Goal: Information Seeking & Learning: Learn about a topic

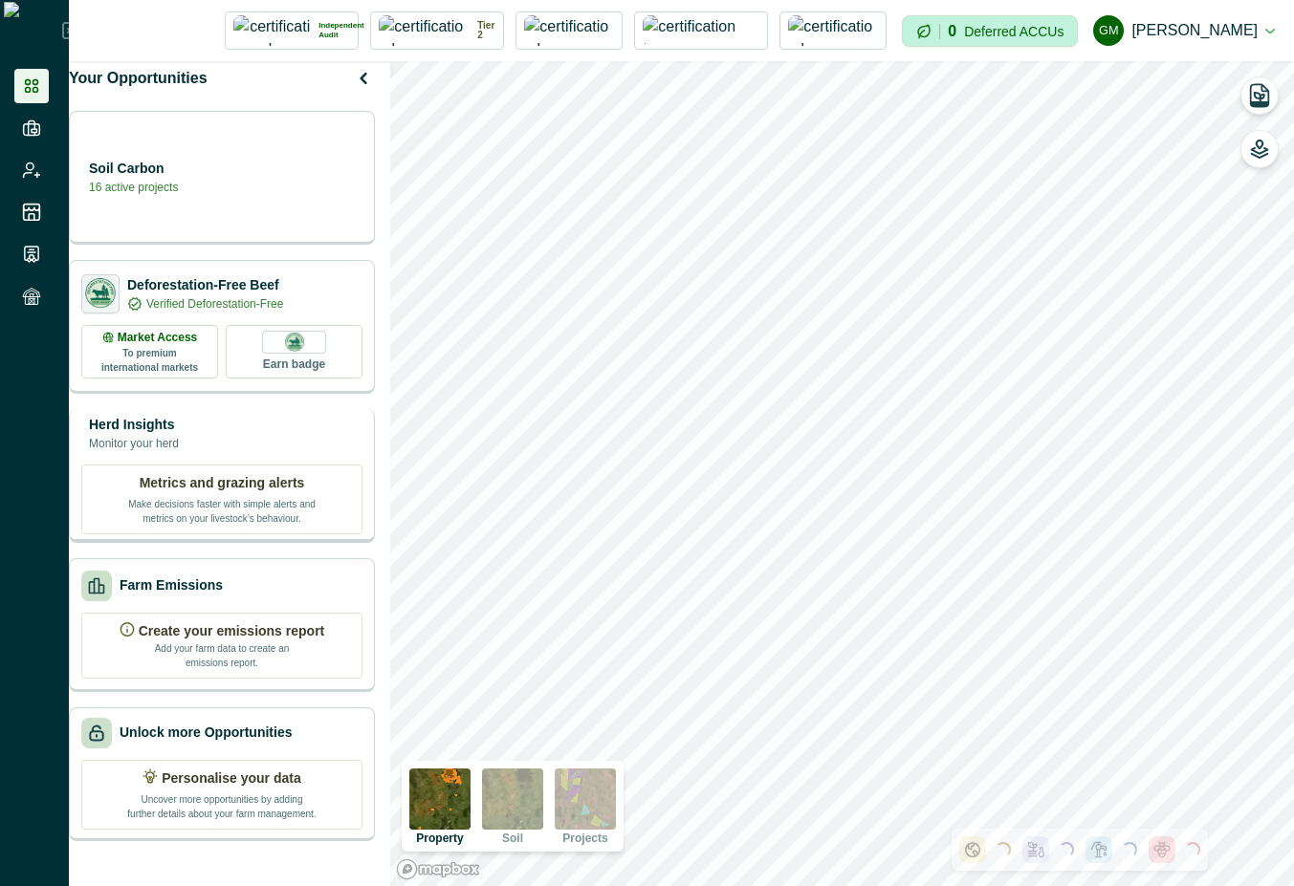
click at [246, 490] on p "Metrics and grazing alerts" at bounding box center [222, 483] width 165 height 20
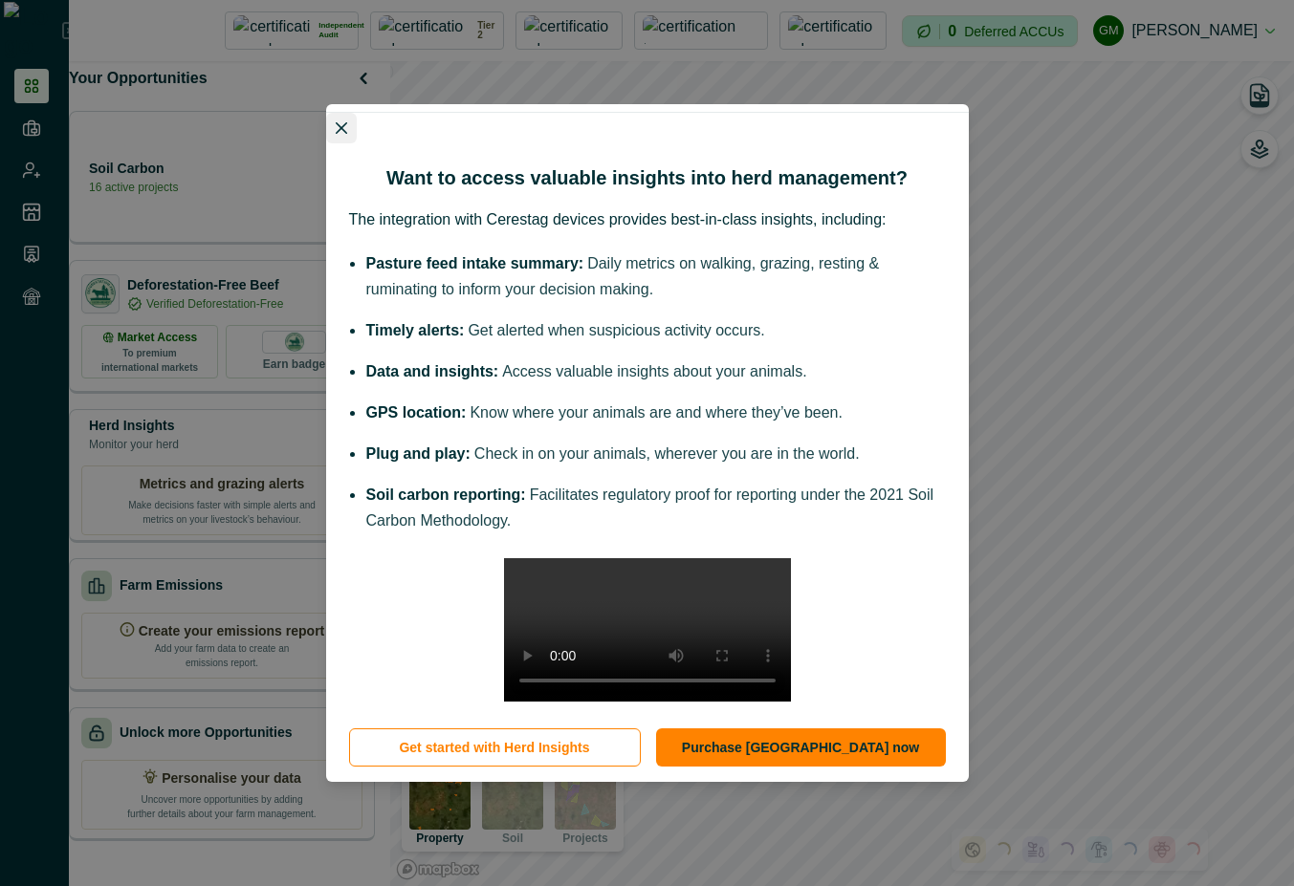
click at [341, 122] on icon "Close" at bounding box center [341, 127] width 11 height 11
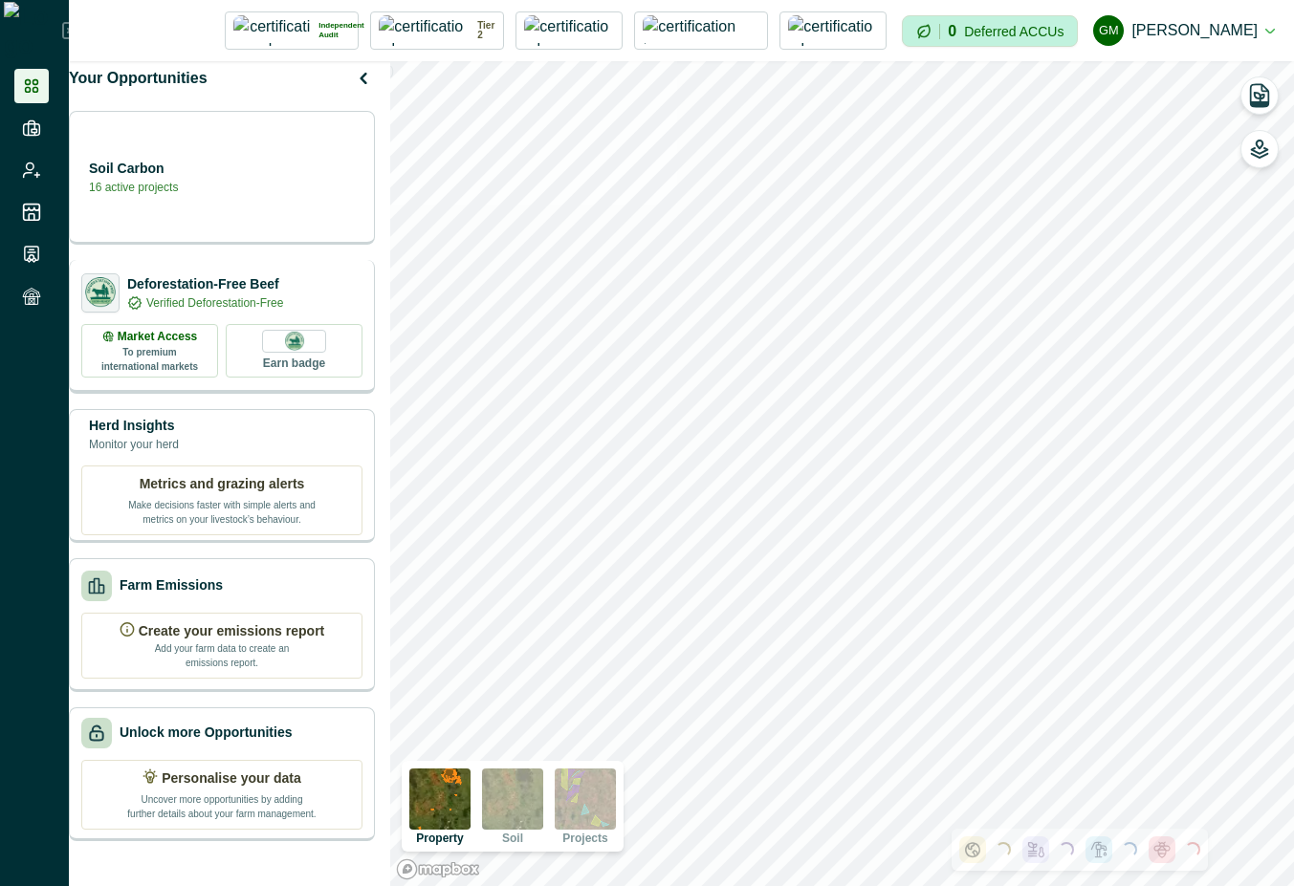
click at [308, 313] on div "Deforestation-Free Beef Verified Deforestation-Free" at bounding box center [221, 292] width 281 height 39
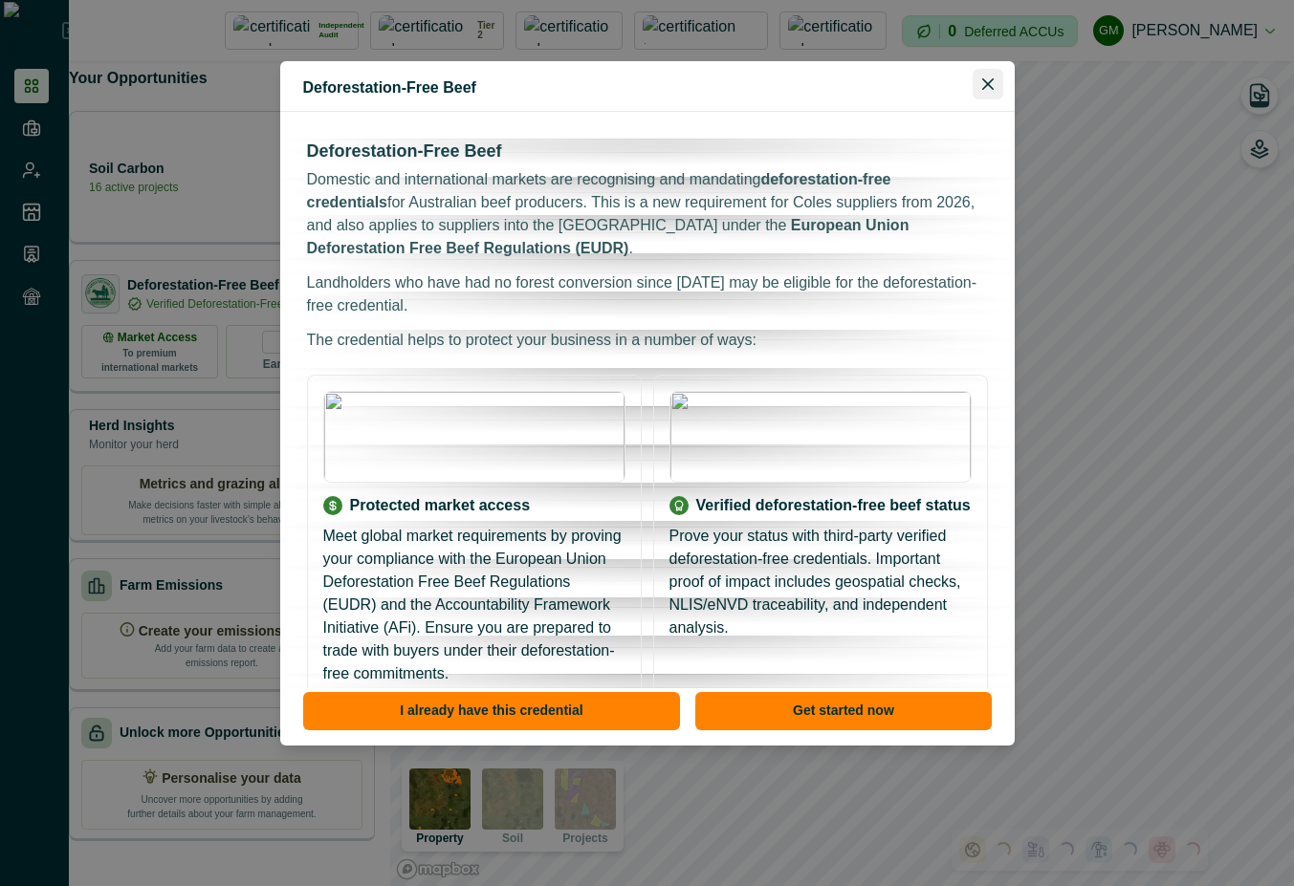
click at [993, 84] on button "Close" at bounding box center [987, 84] width 31 height 31
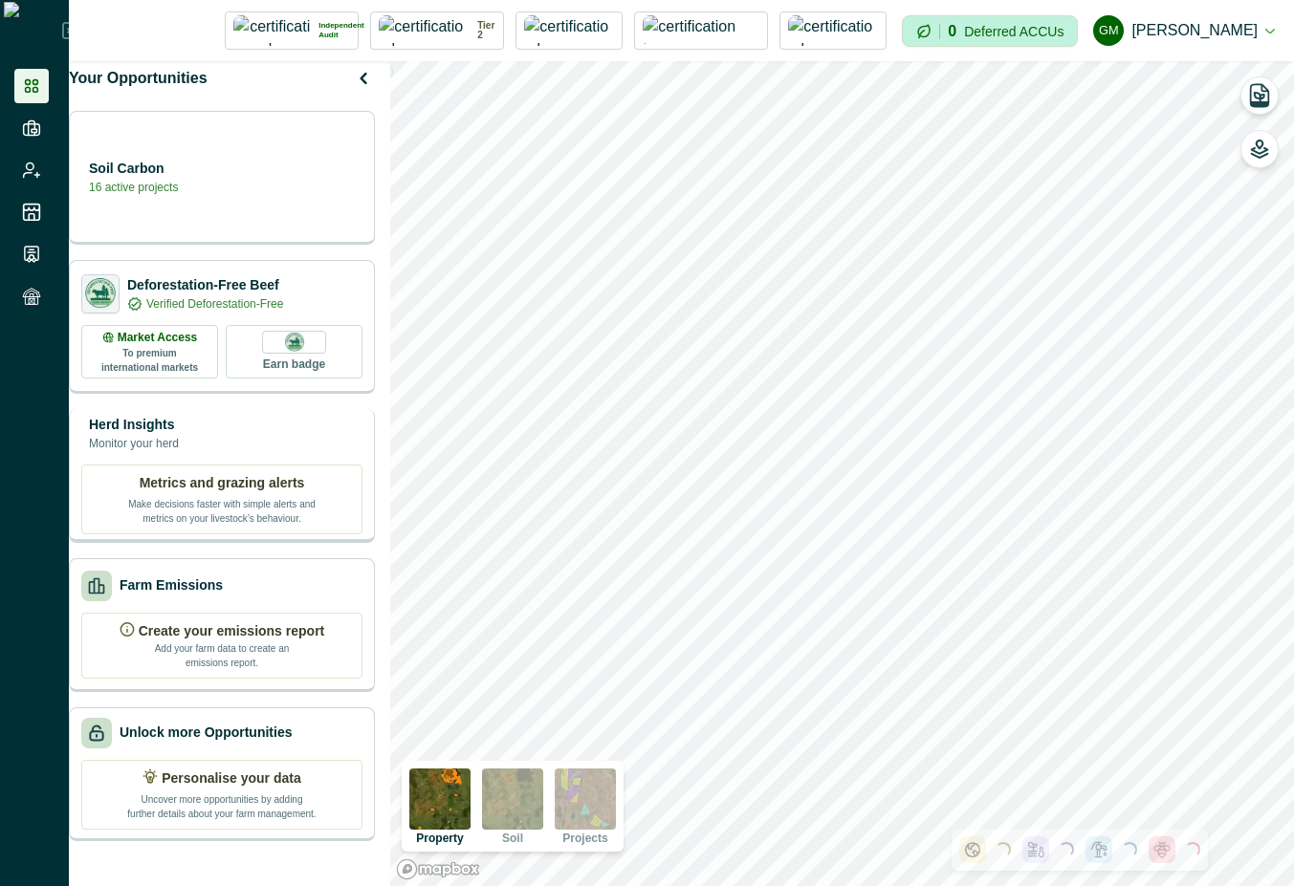
click at [240, 446] on div "Herd Insights Monitor your herd" at bounding box center [221, 434] width 281 height 38
click at [243, 453] on div "Herd Insights Monitor your herd" at bounding box center [221, 434] width 281 height 38
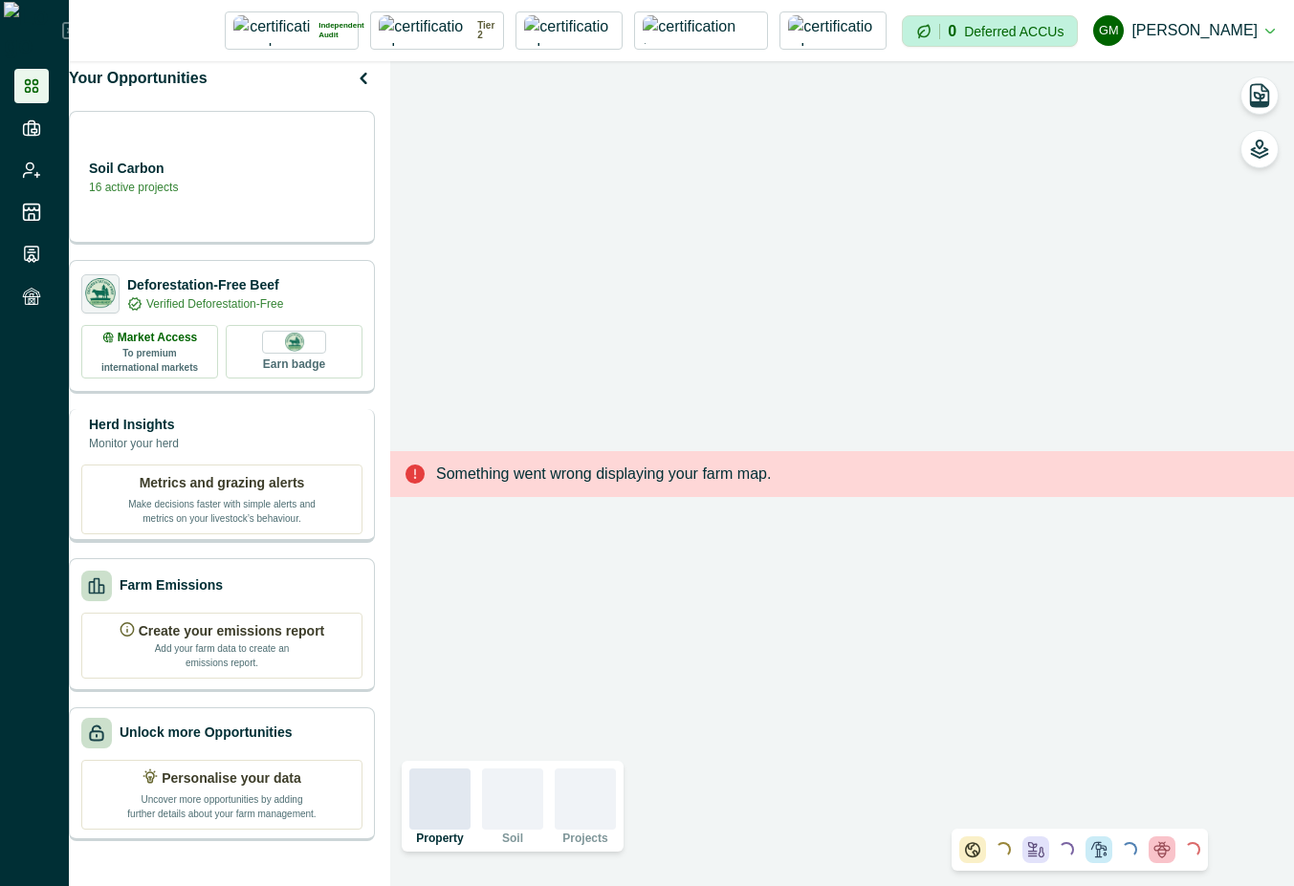
click at [179, 452] on p "Monitor your herd" at bounding box center [134, 443] width 90 height 17
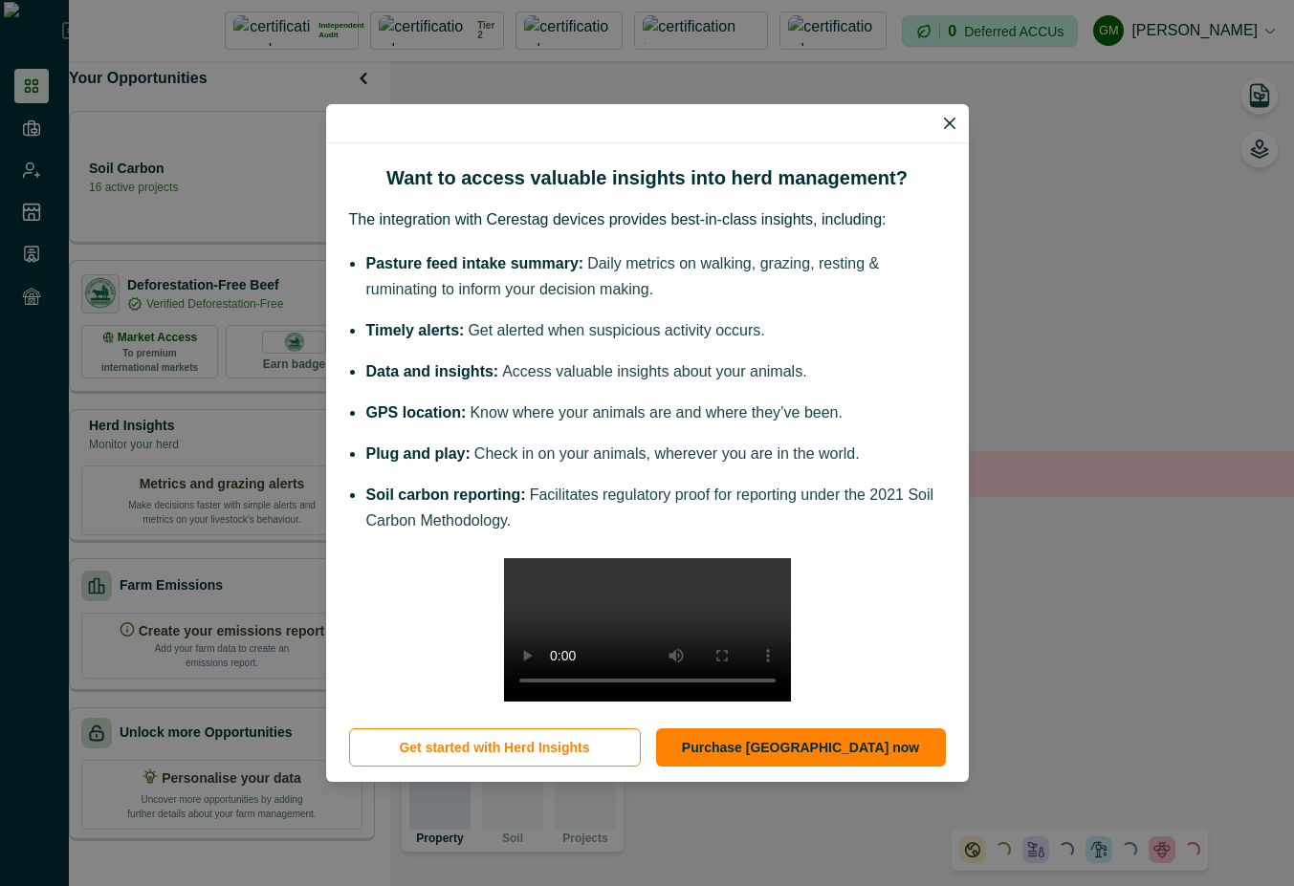
click at [888, 250] on li "Pasture feed intake summary: Daily metrics on walking, grazing, resting & rumin…" at bounding box center [655, 276] width 579 height 52
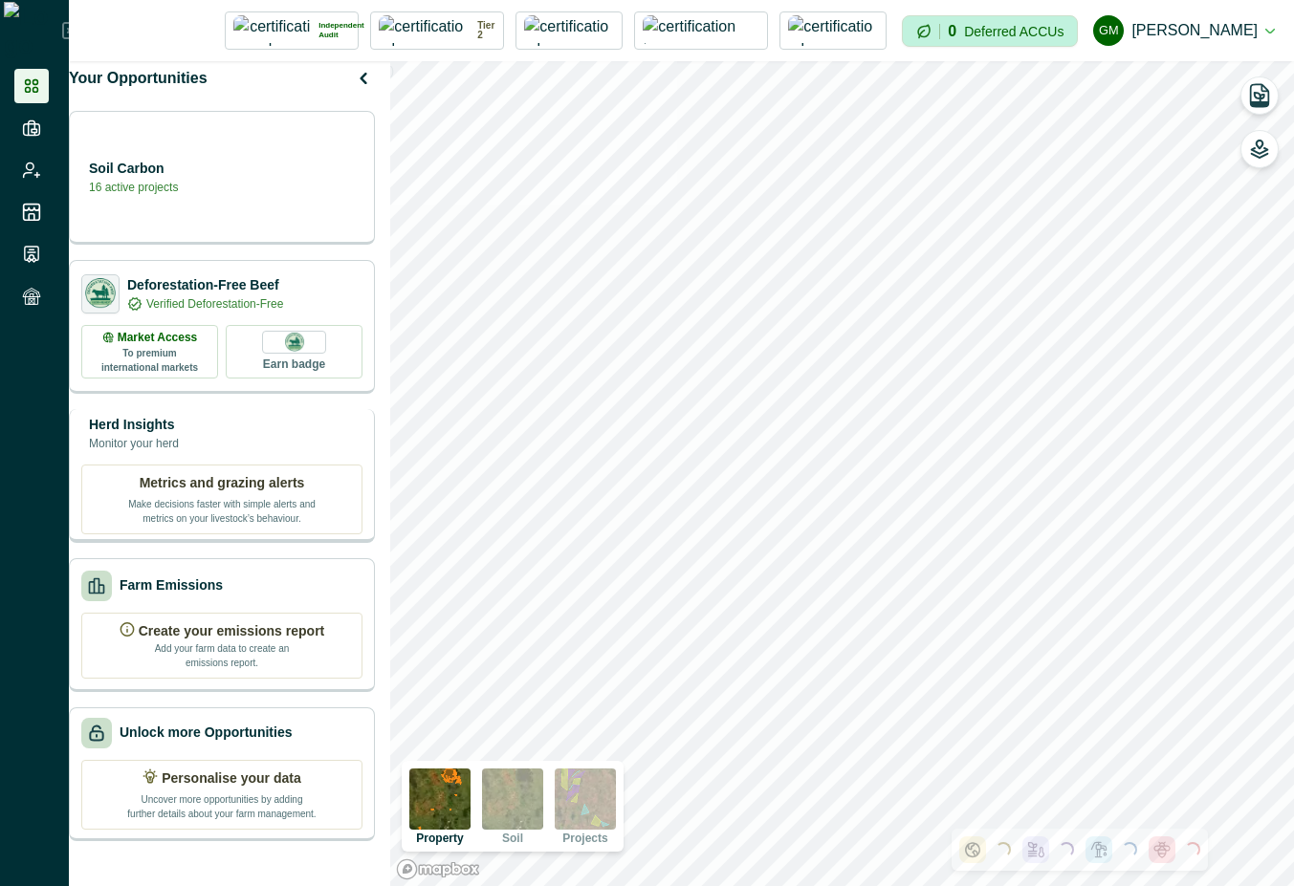
click at [272, 441] on div "Herd Insights Monitor your herd" at bounding box center [221, 434] width 281 height 38
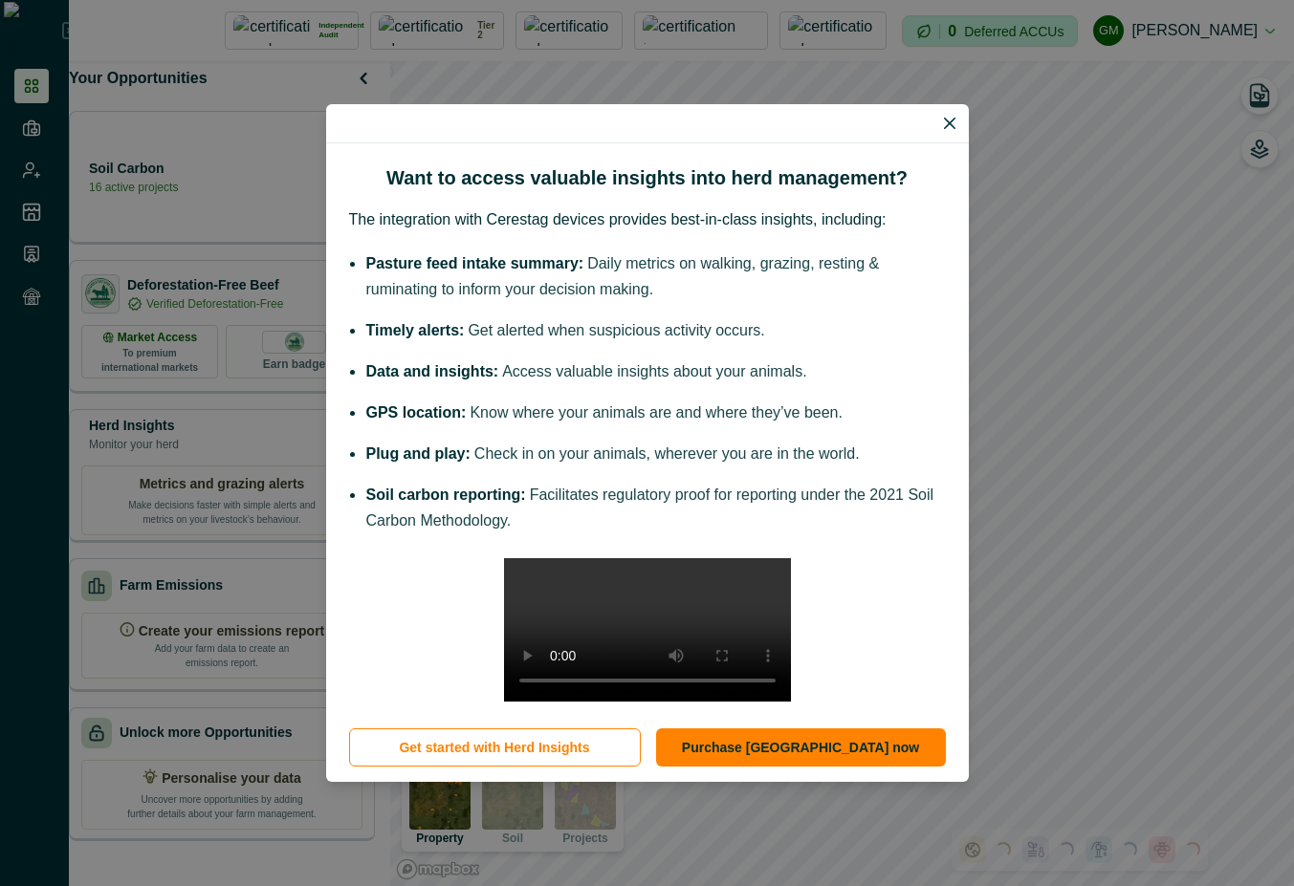
click at [794, 208] on p "The integration with Cerestag devices provides best-in-class insights, includin…" at bounding box center [647, 219] width 597 height 23
click at [955, 108] on button "Close" at bounding box center [949, 123] width 31 height 31
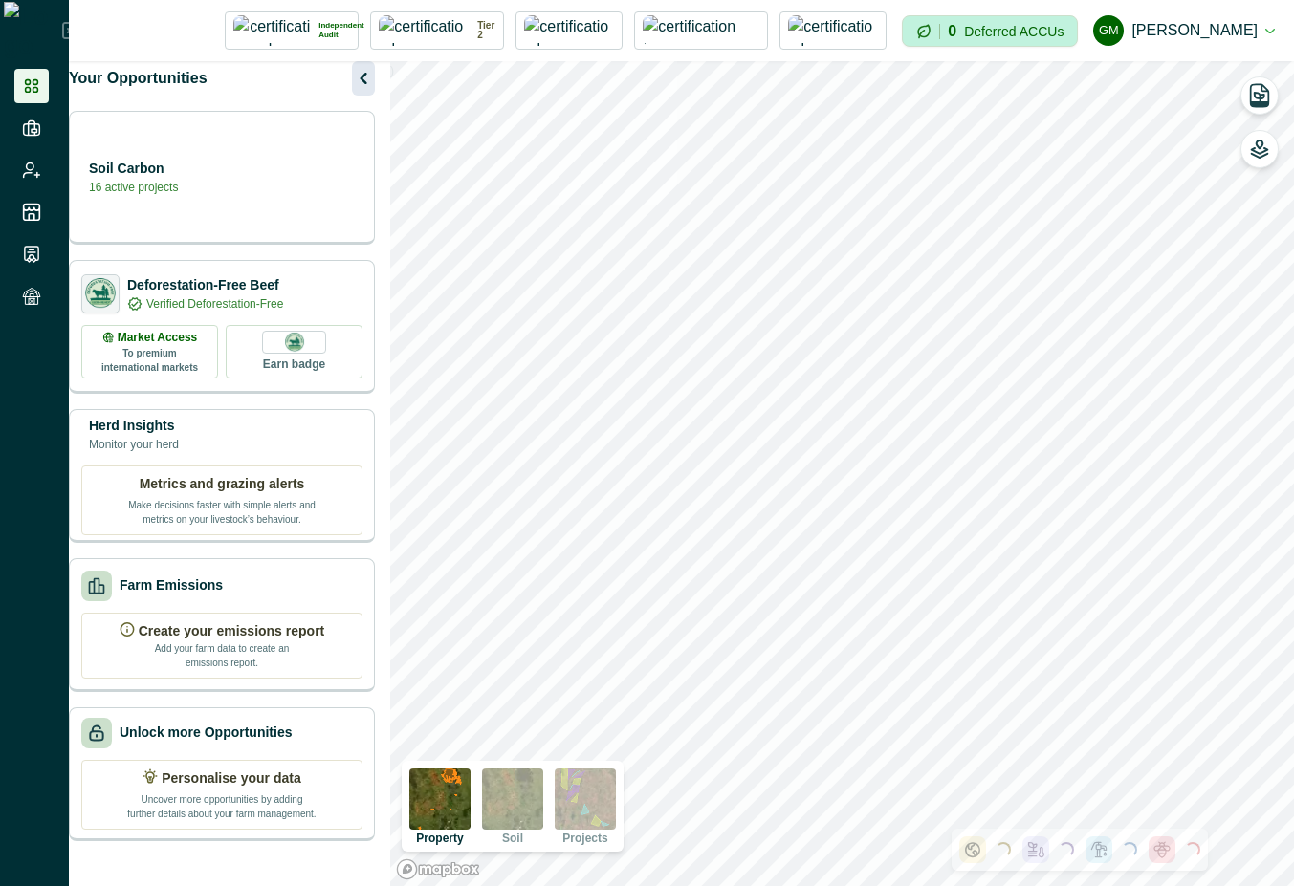
click at [375, 84] on icon "button" at bounding box center [363, 78] width 23 height 23
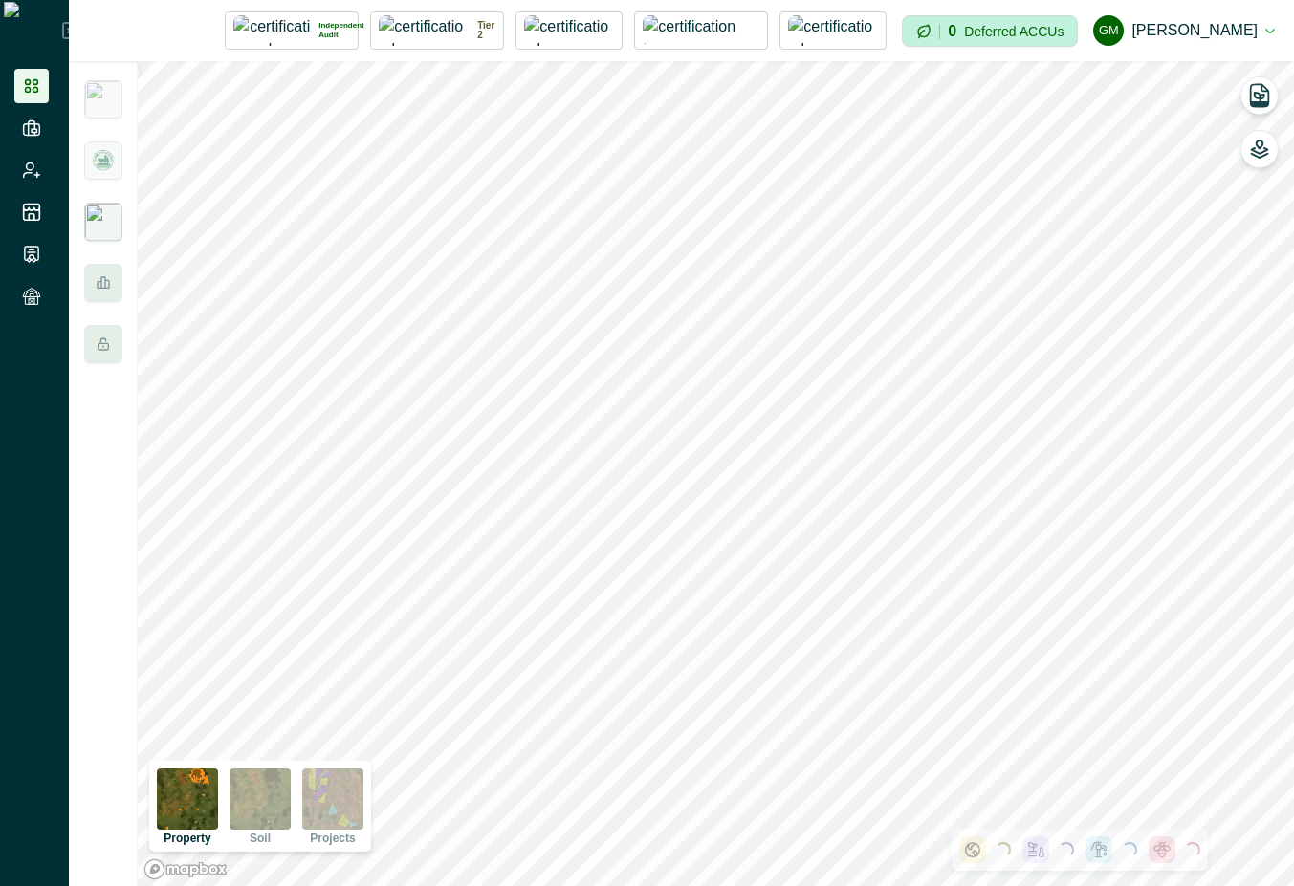
click at [93, 217] on img at bounding box center [103, 222] width 38 height 38
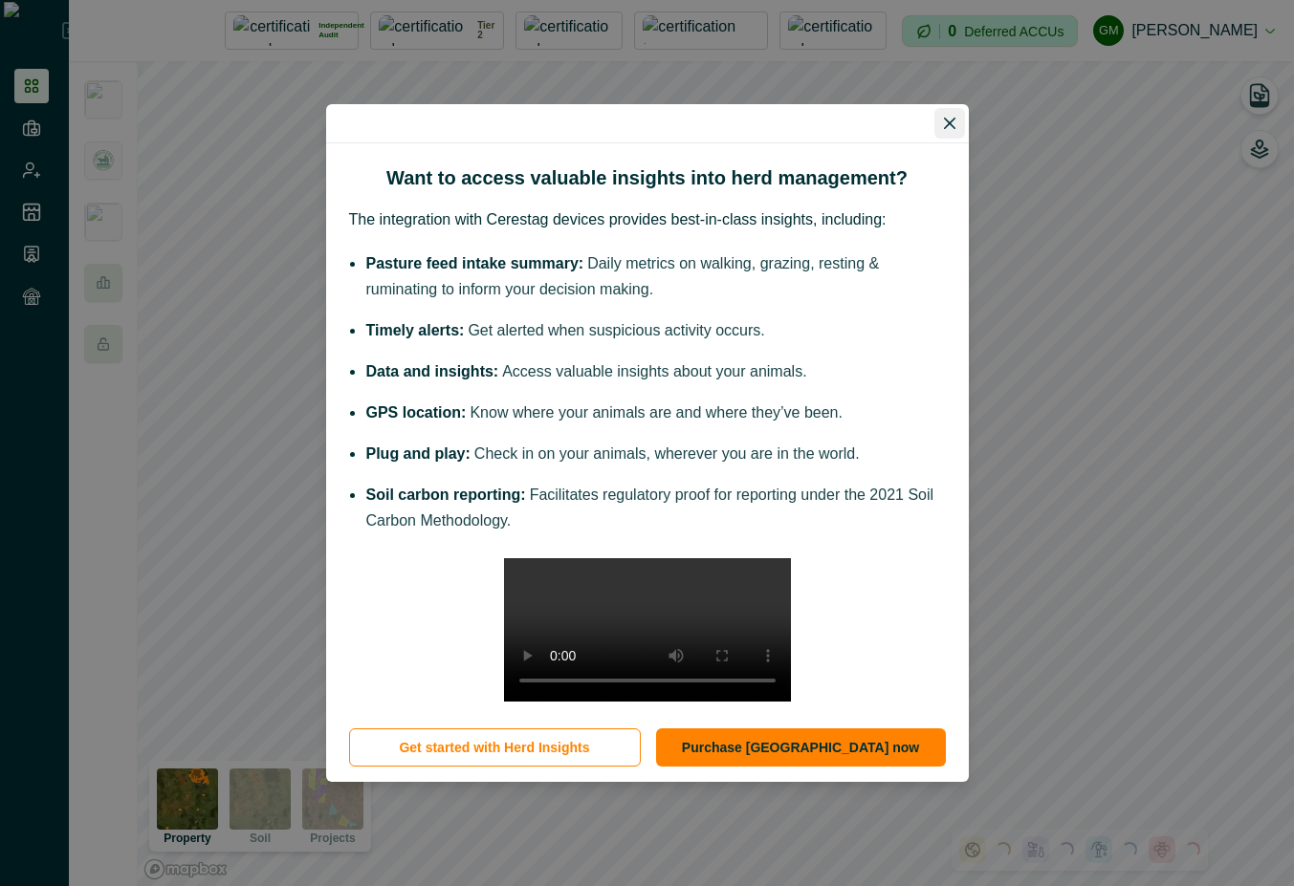
click at [941, 108] on button "Close" at bounding box center [949, 123] width 31 height 31
